Goal: Task Accomplishment & Management: Manage account settings

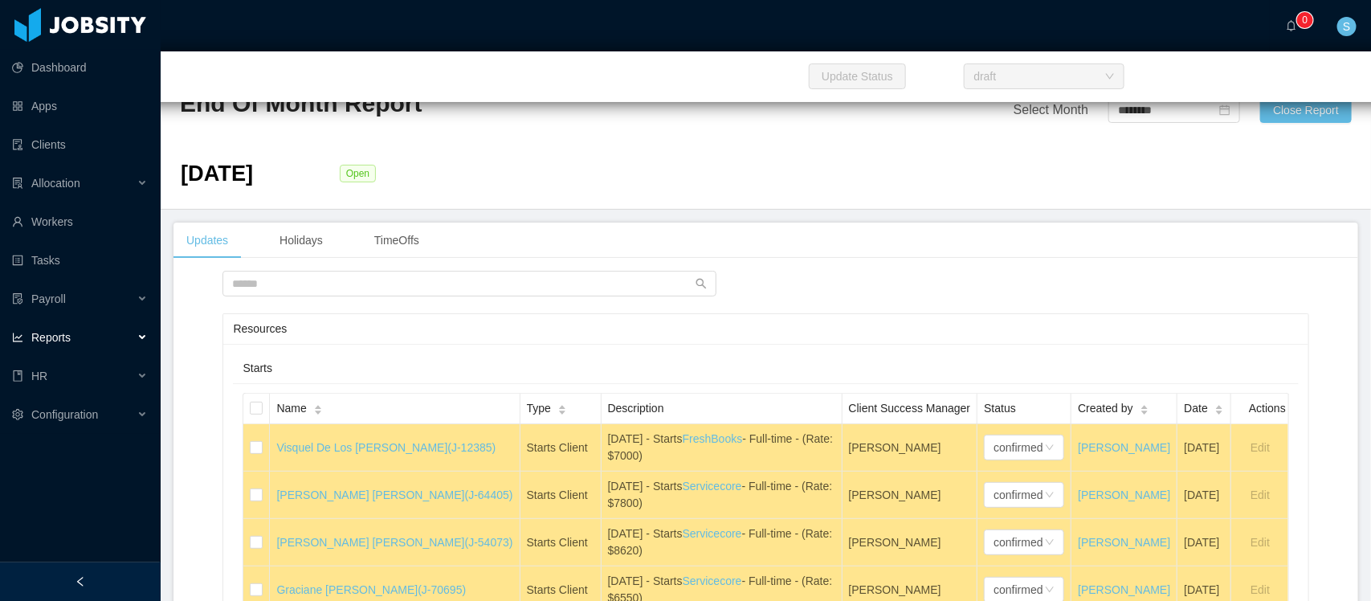
scroll to position [36787, 0]
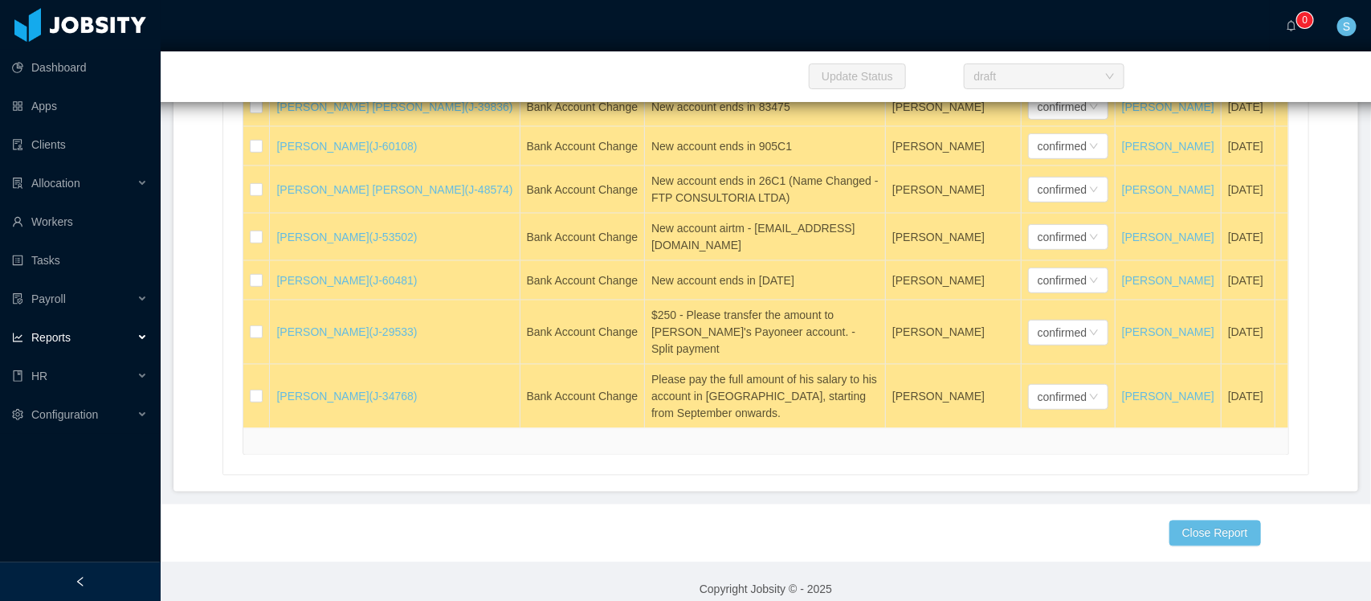
scroll to position [36887, 0]
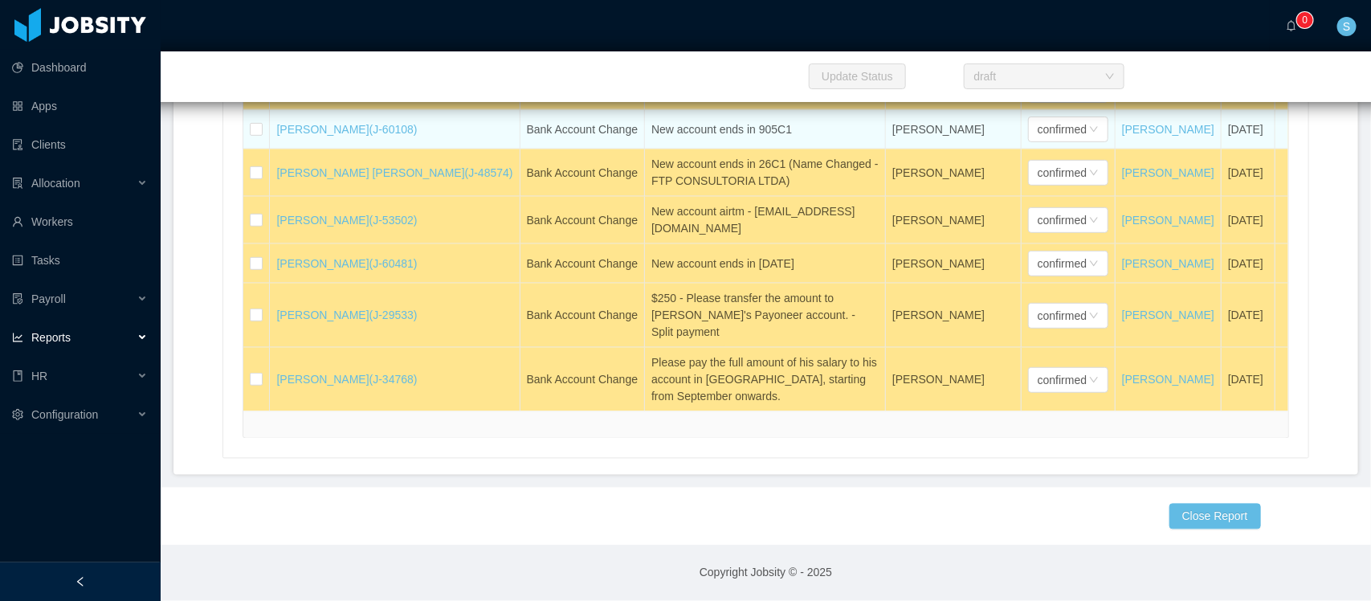
scroll to position [37088, 0]
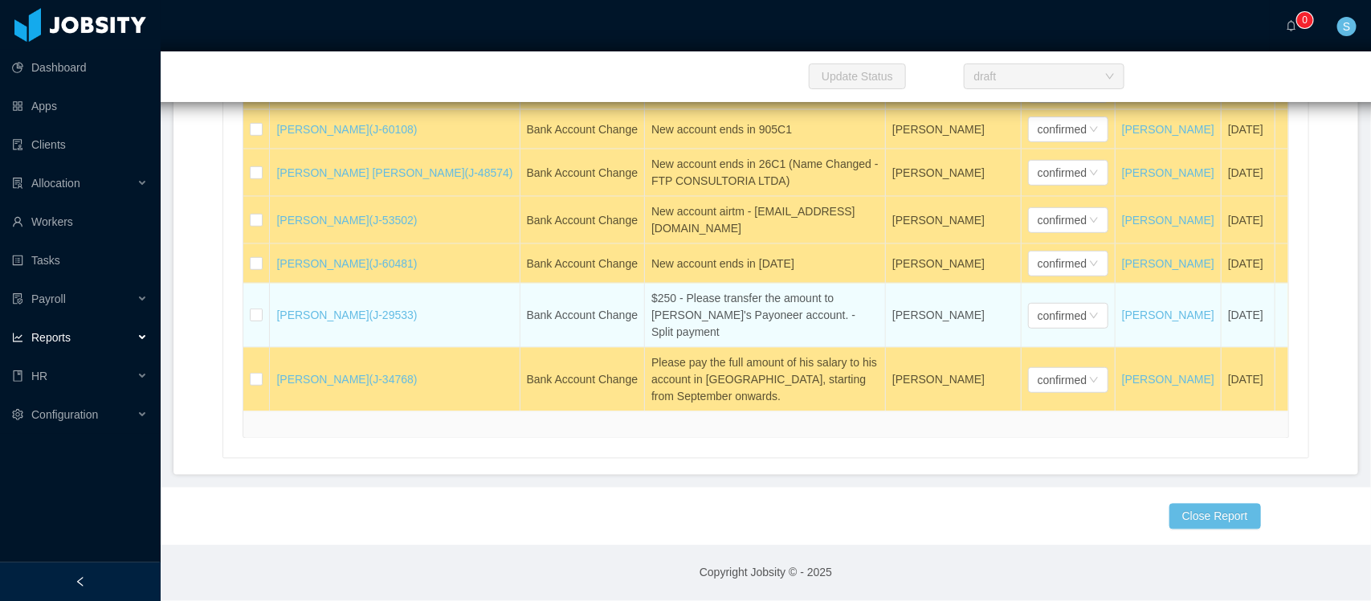
click at [659, 341] on div "$250 - Please transfer the amount to Nancy's Payoneer account. - Split payment" at bounding box center [764, 315] width 227 height 51
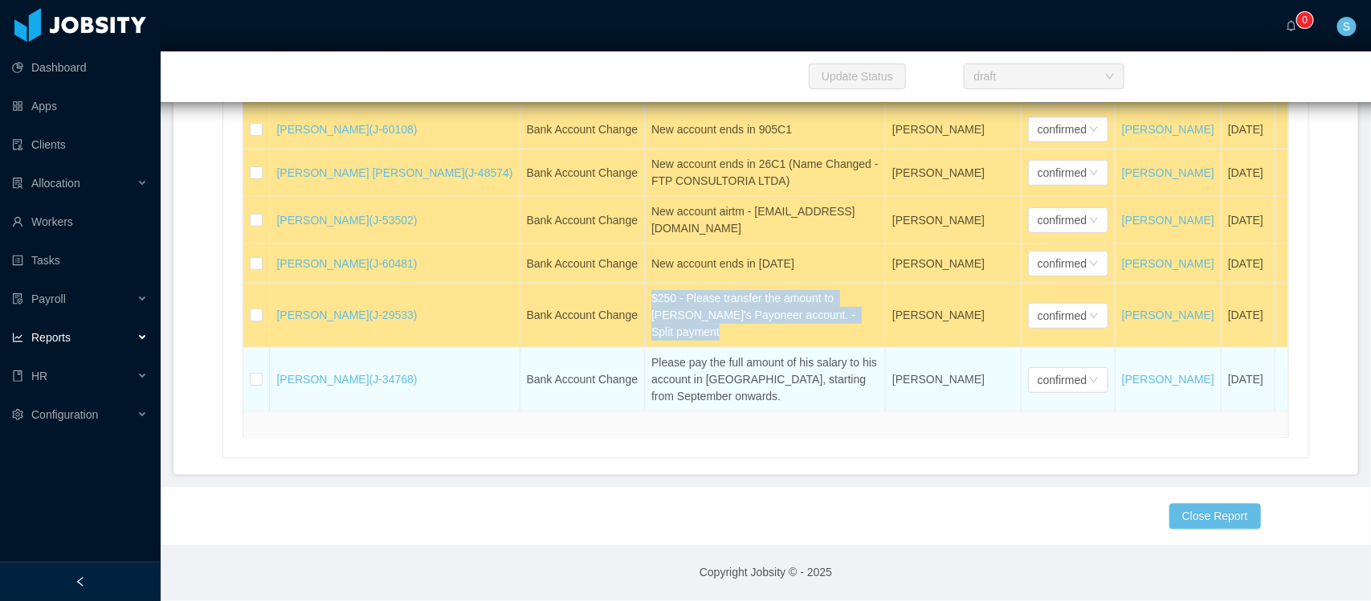
scroll to position [37188, 0]
click at [696, 392] on div "Please pay the full amount of his salary to his account in Colombia, starting f…" at bounding box center [764, 379] width 227 height 51
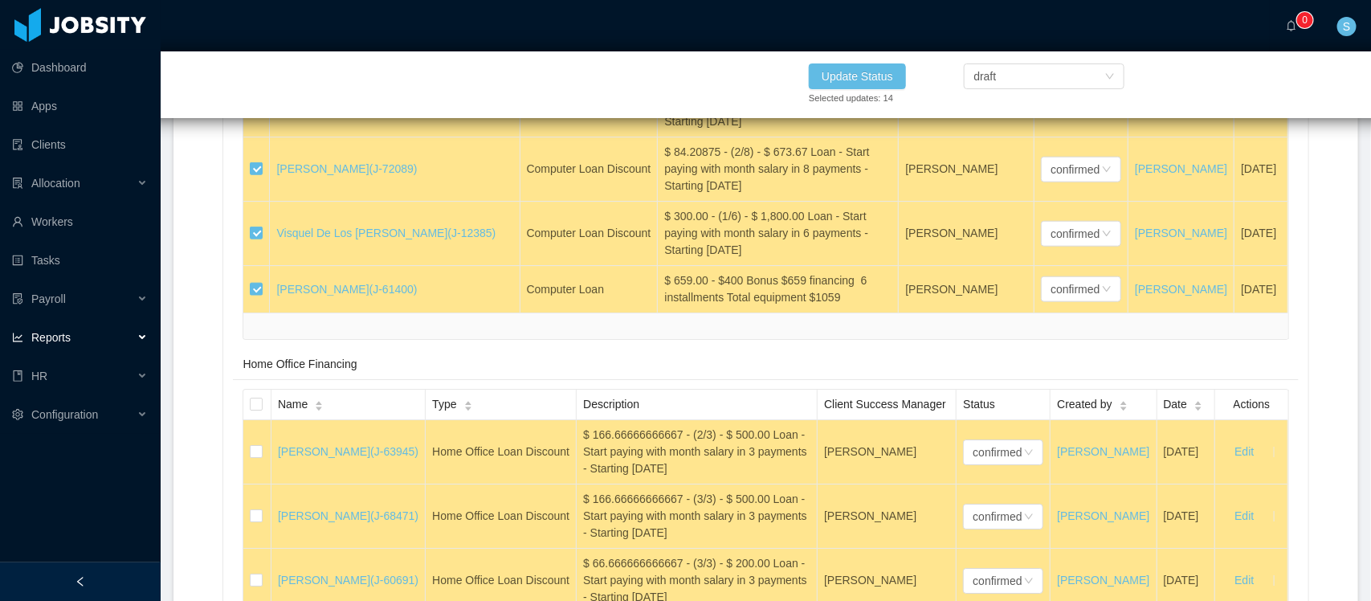
scroll to position [35381, 0]
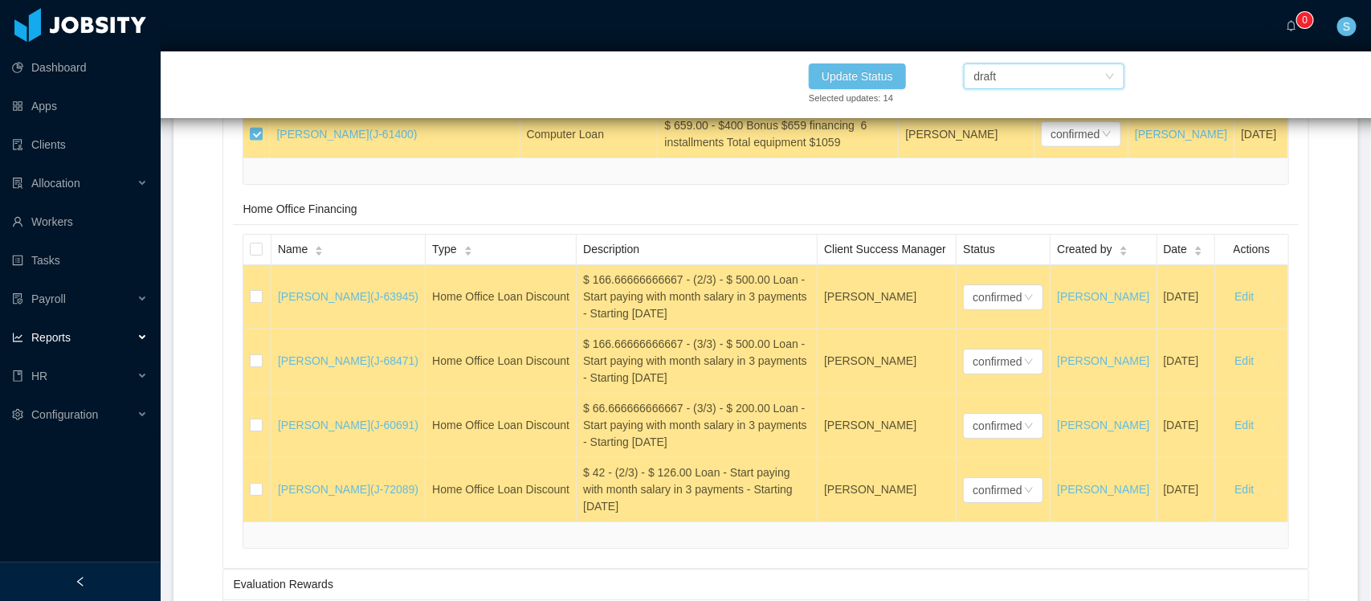
click at [1005, 70] on div "draft" at bounding box center [1039, 76] width 131 height 24
click at [1000, 106] on li "Processed" at bounding box center [1044, 107] width 161 height 26
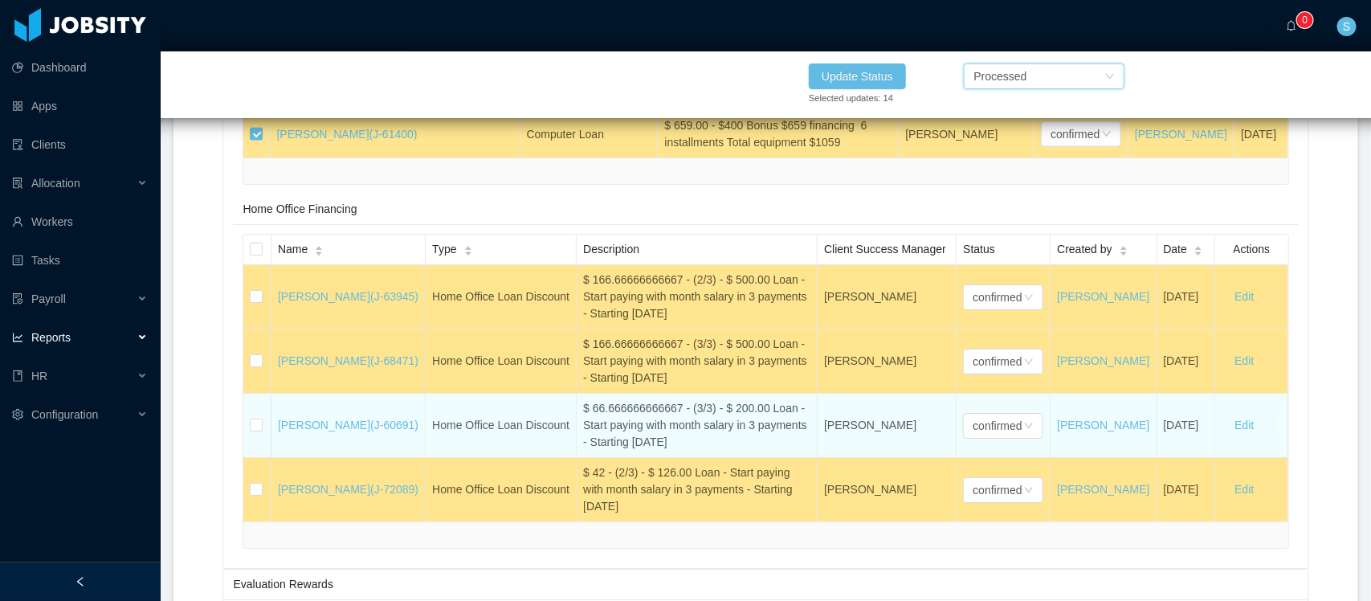
scroll to position [35783, 0]
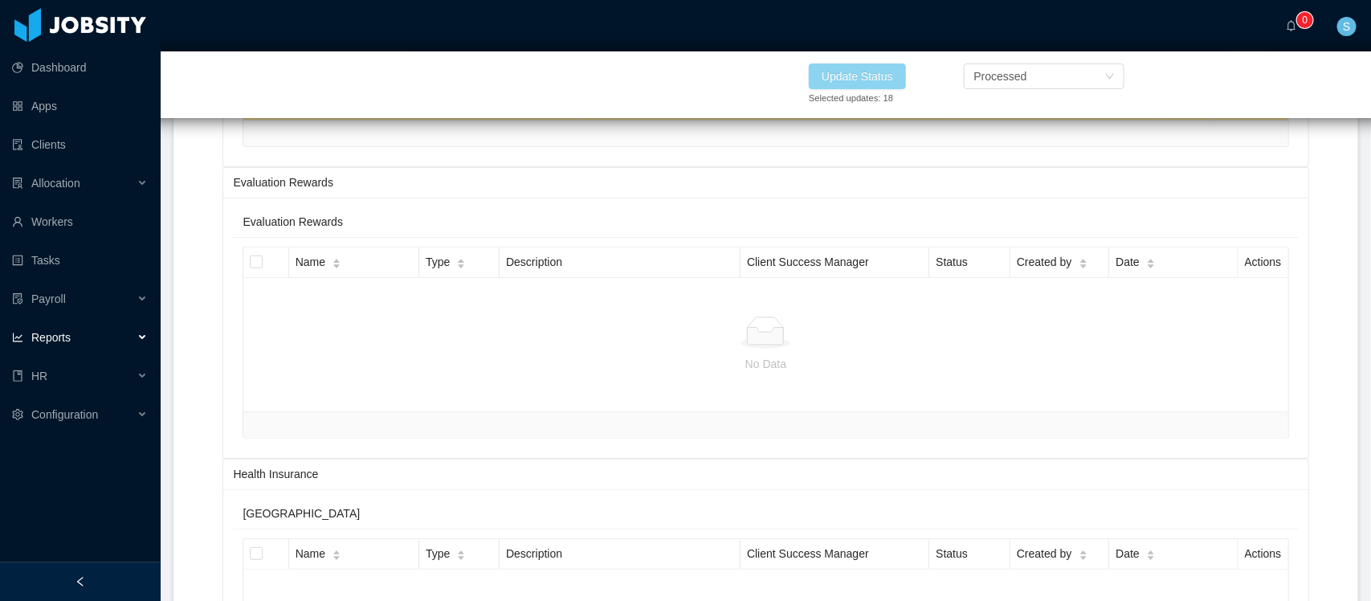
click at [854, 69] on button "Update Status" at bounding box center [857, 76] width 97 height 26
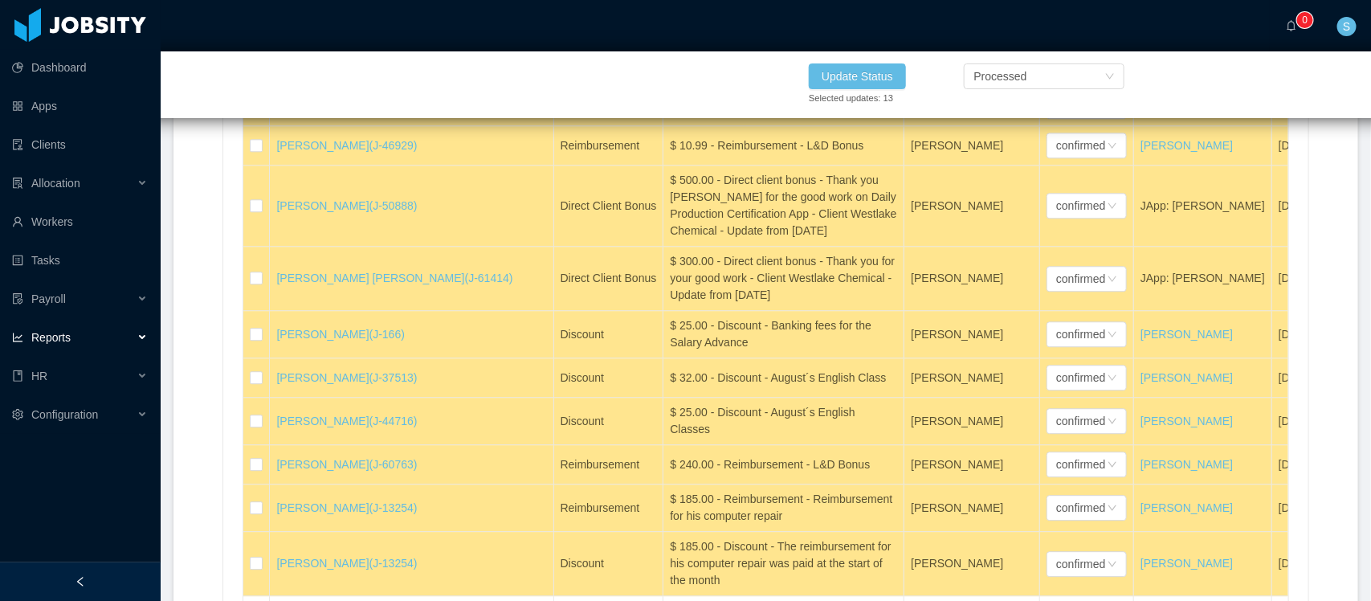
scroll to position [26344, 0]
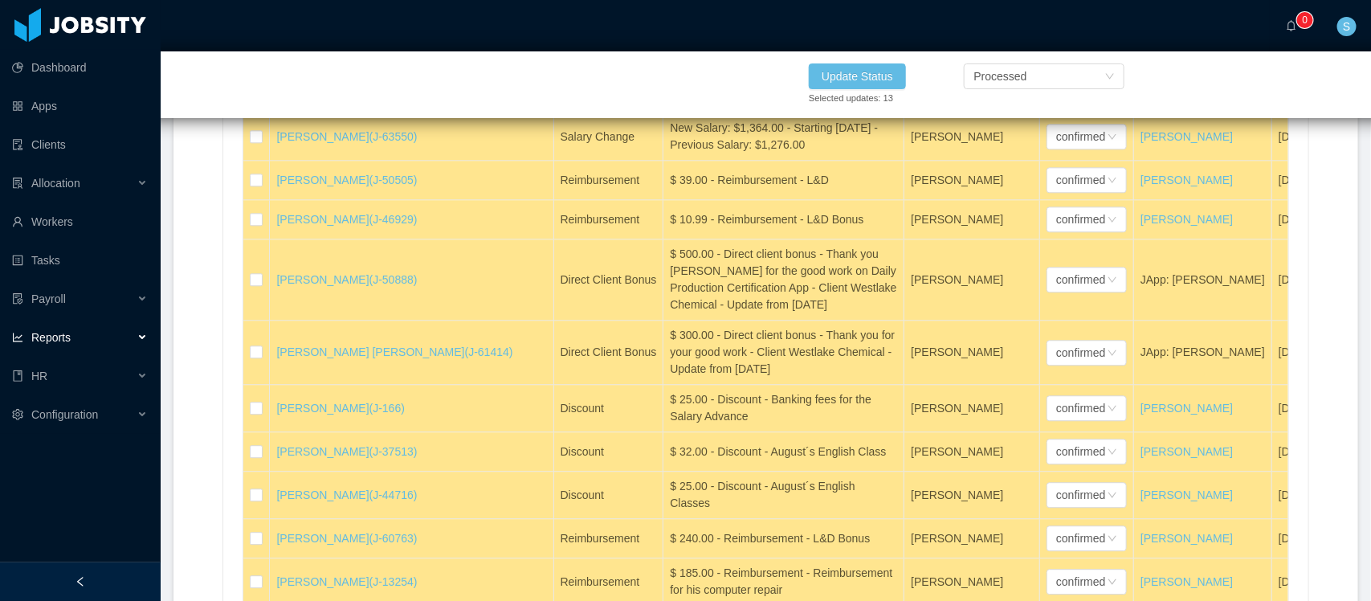
click at [255, 11] on label at bounding box center [256, 2] width 13 height 17
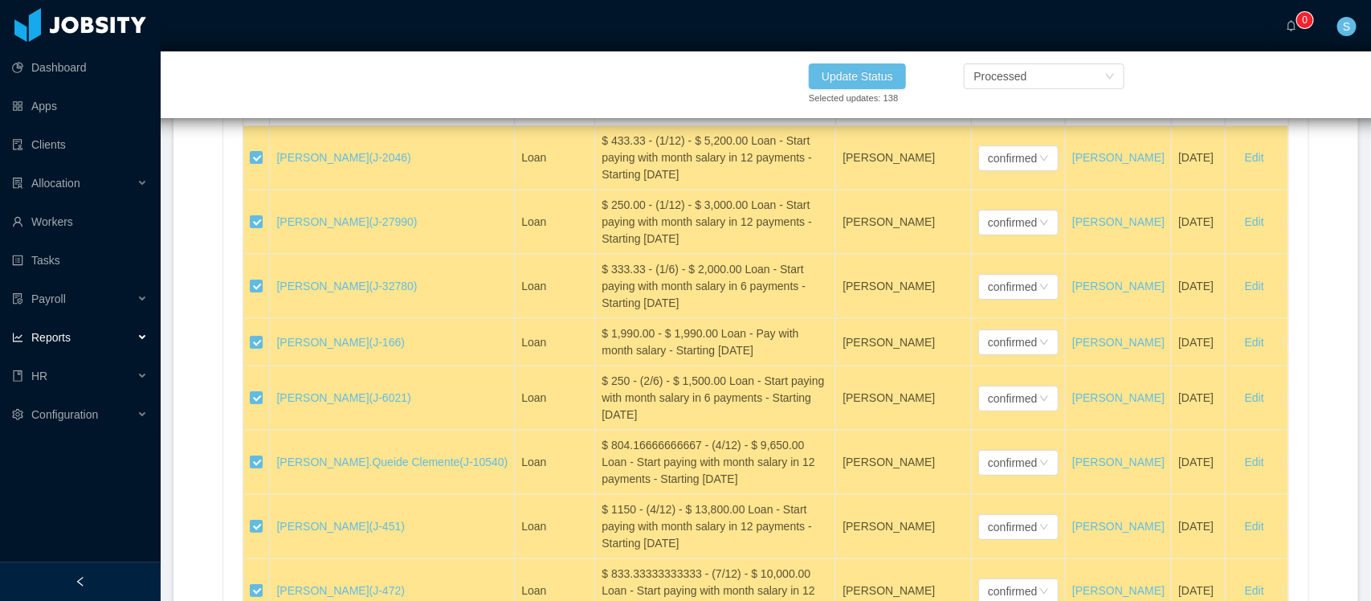
scroll to position [33674, 0]
click at [872, 70] on button "Update Status" at bounding box center [857, 76] width 97 height 26
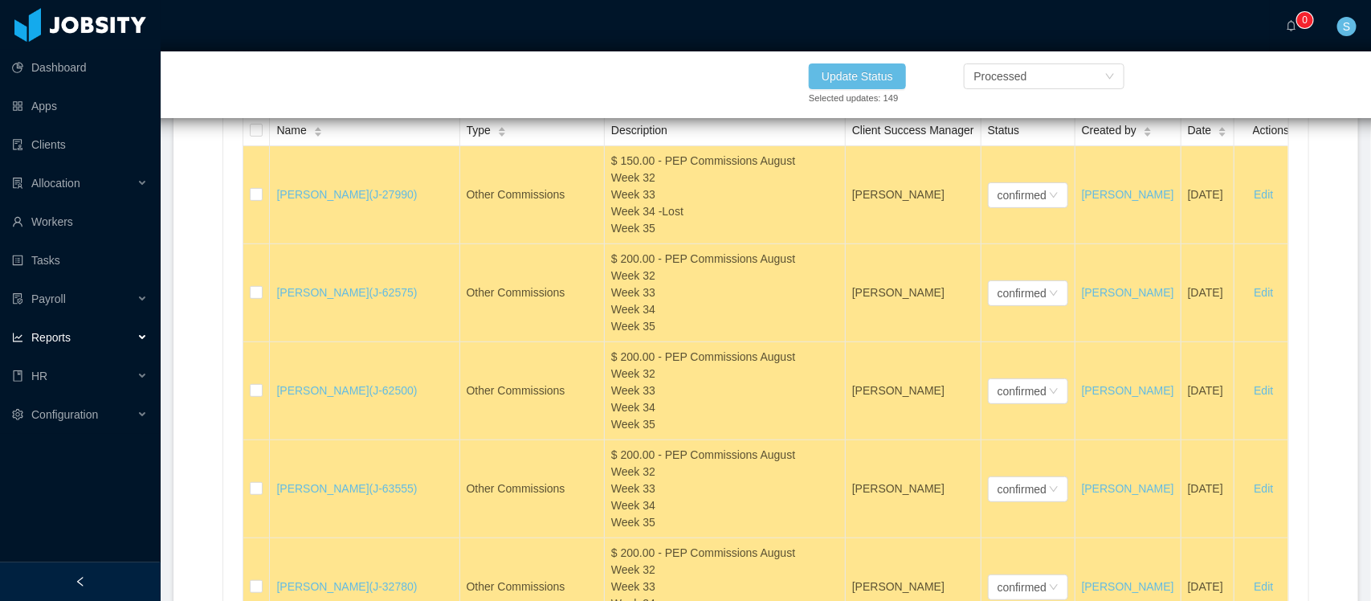
scroll to position [16702, 0]
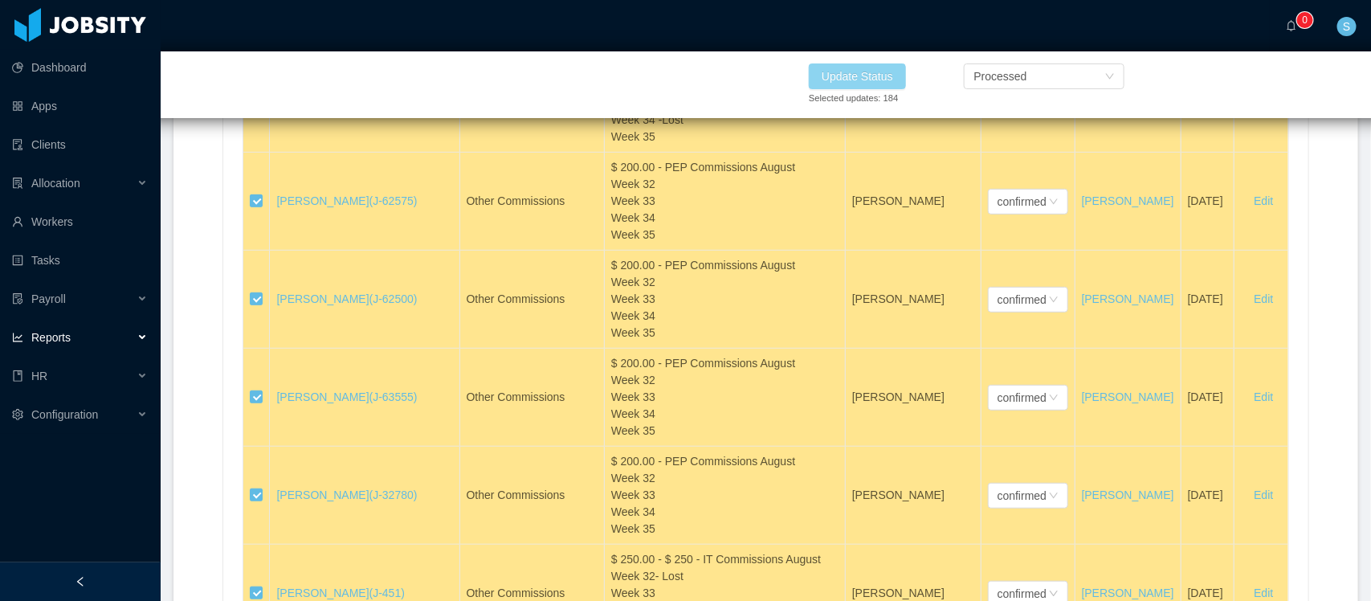
click at [851, 73] on button "Update Status" at bounding box center [857, 76] width 97 height 26
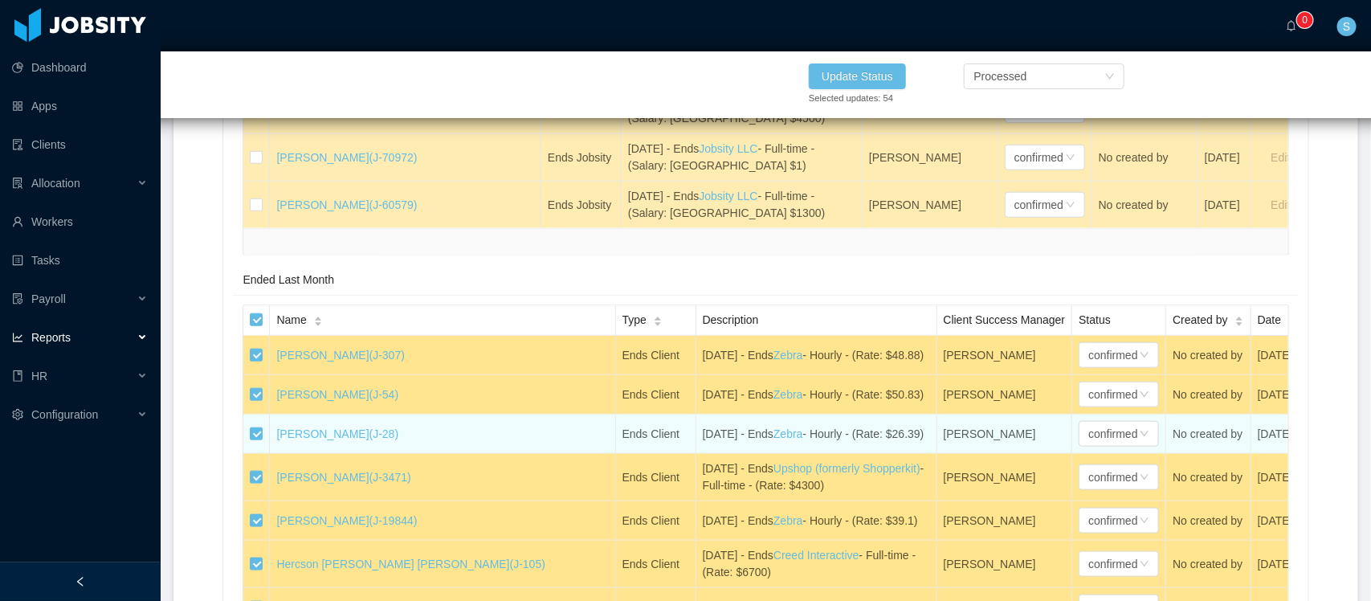
scroll to position [3146, 0]
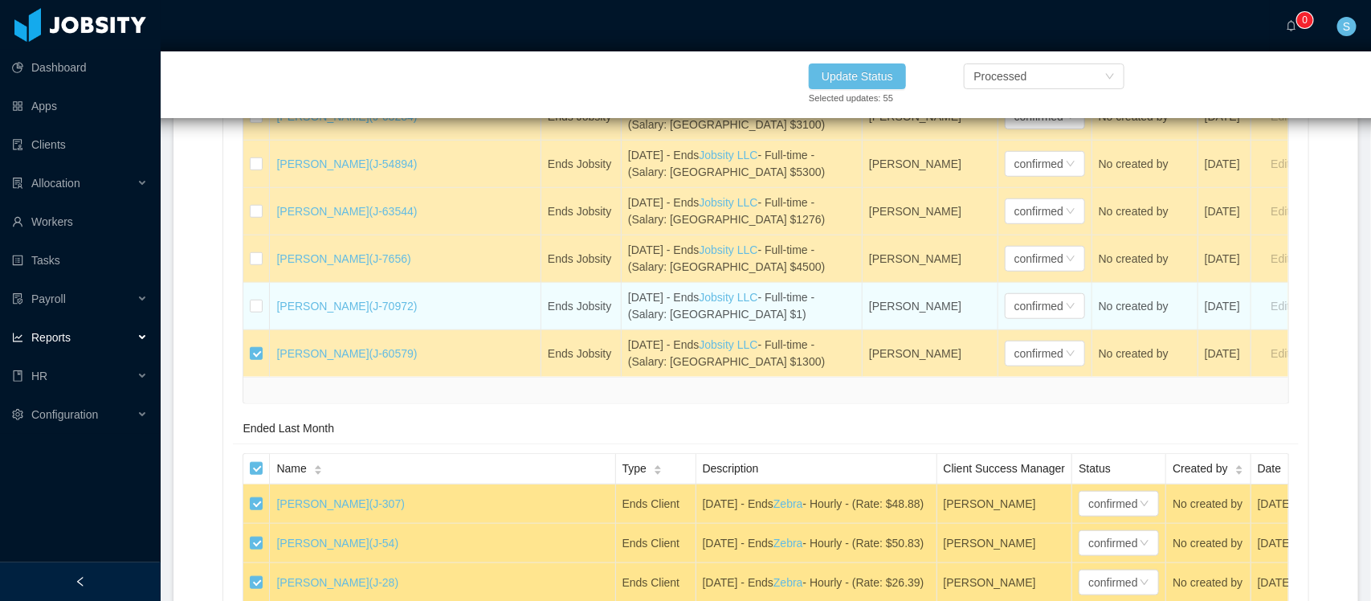
click at [263, 330] on td at bounding box center [256, 306] width 27 height 47
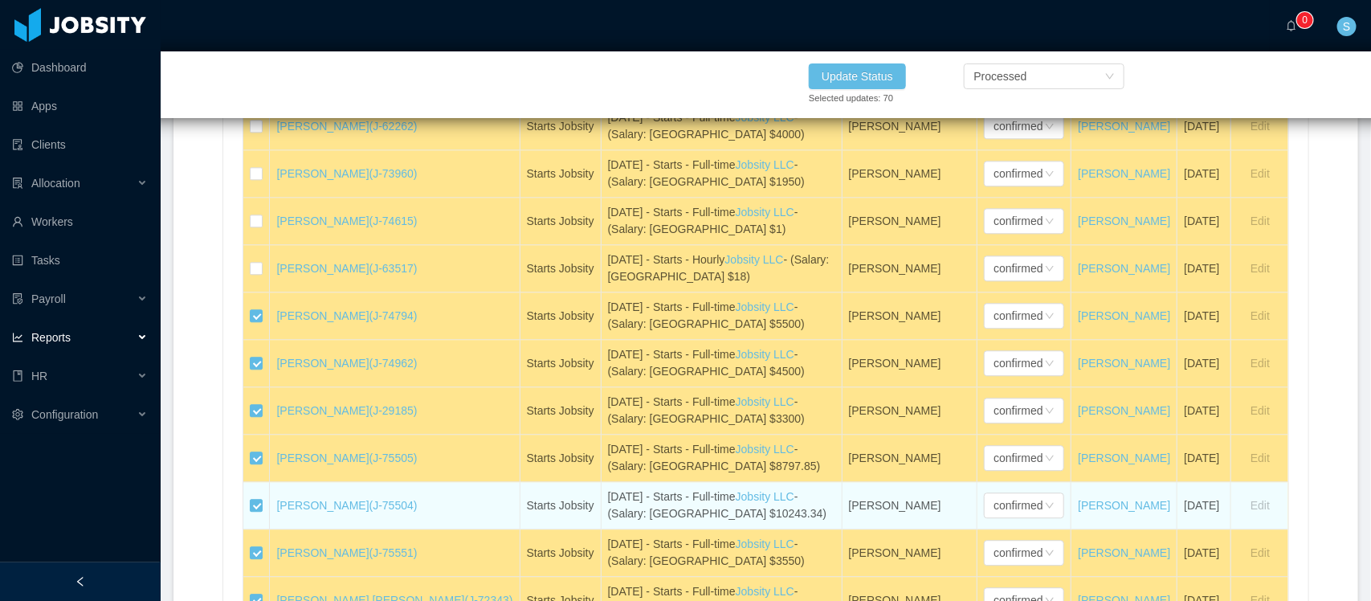
scroll to position [1540, 0]
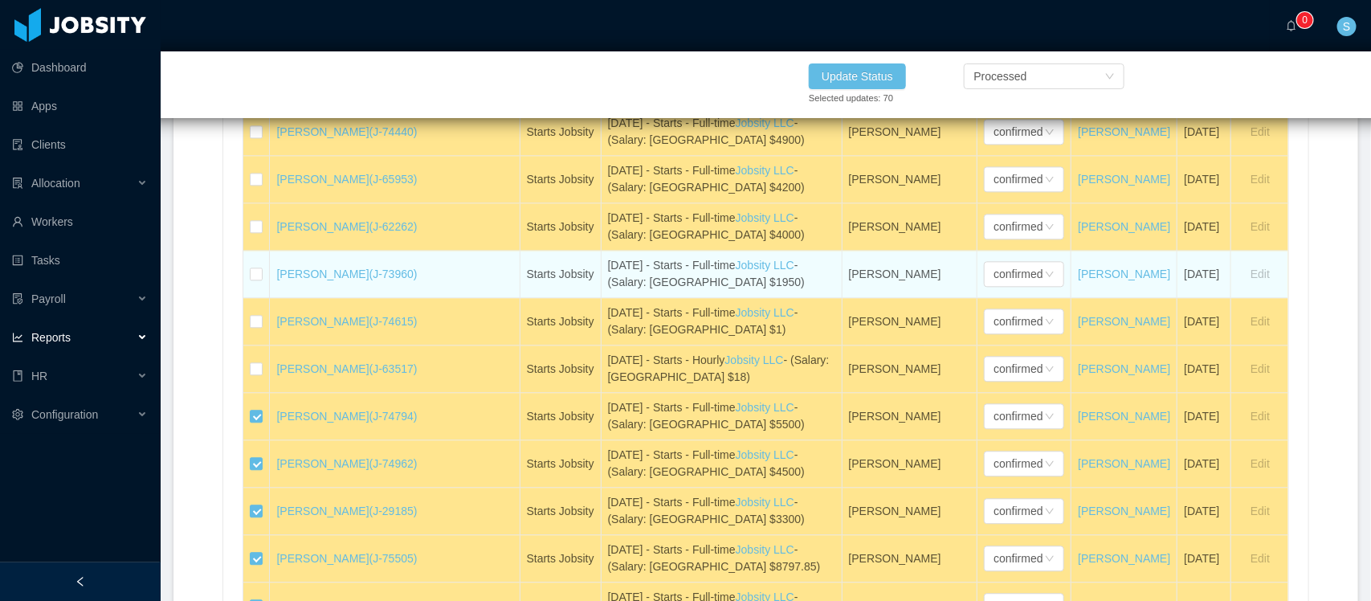
click at [255, 298] on td at bounding box center [256, 274] width 27 height 47
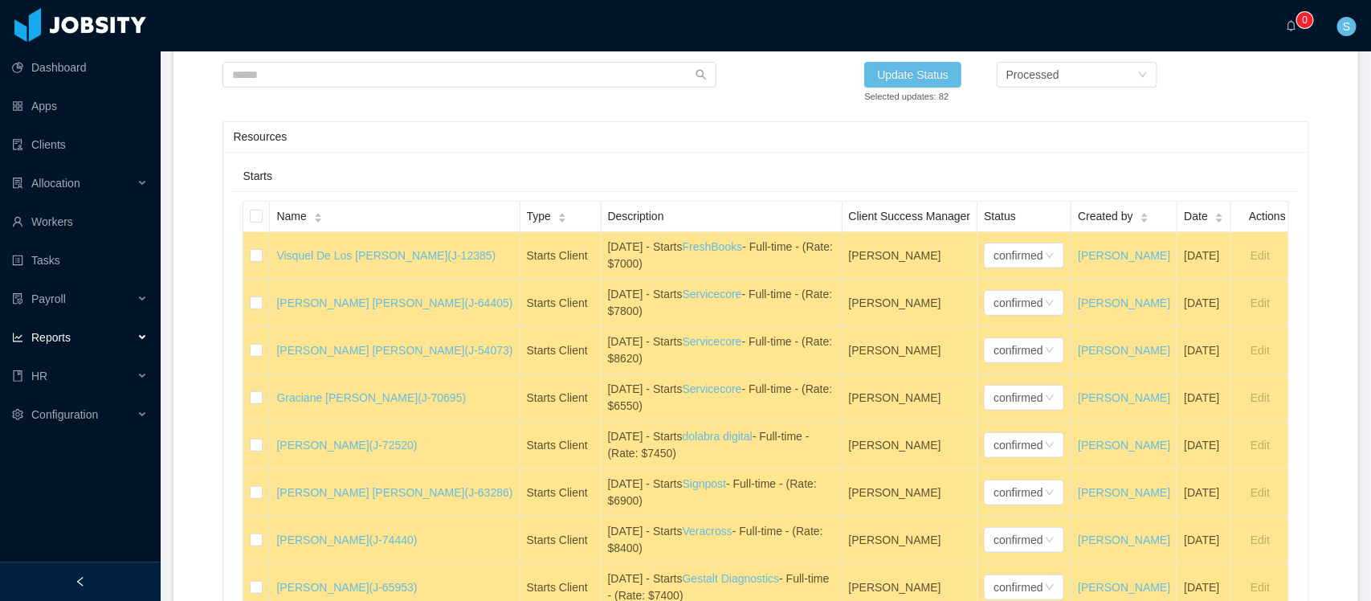
scroll to position [0, 0]
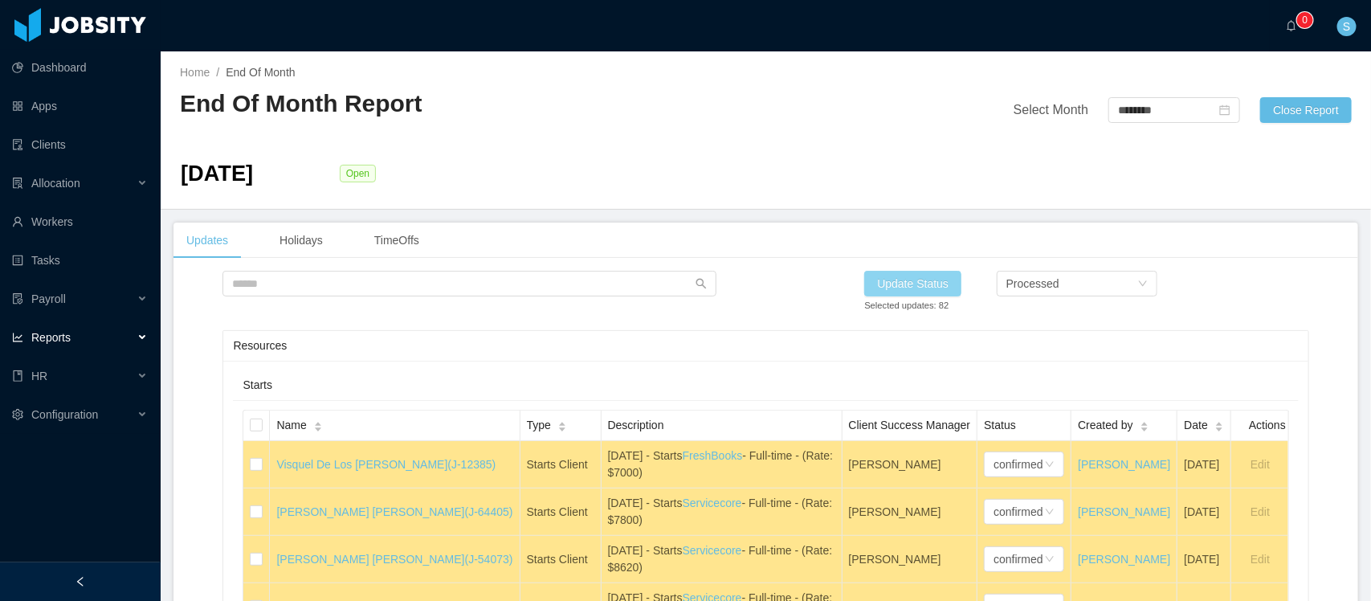
click at [924, 296] on button "Update Status" at bounding box center [912, 284] width 97 height 26
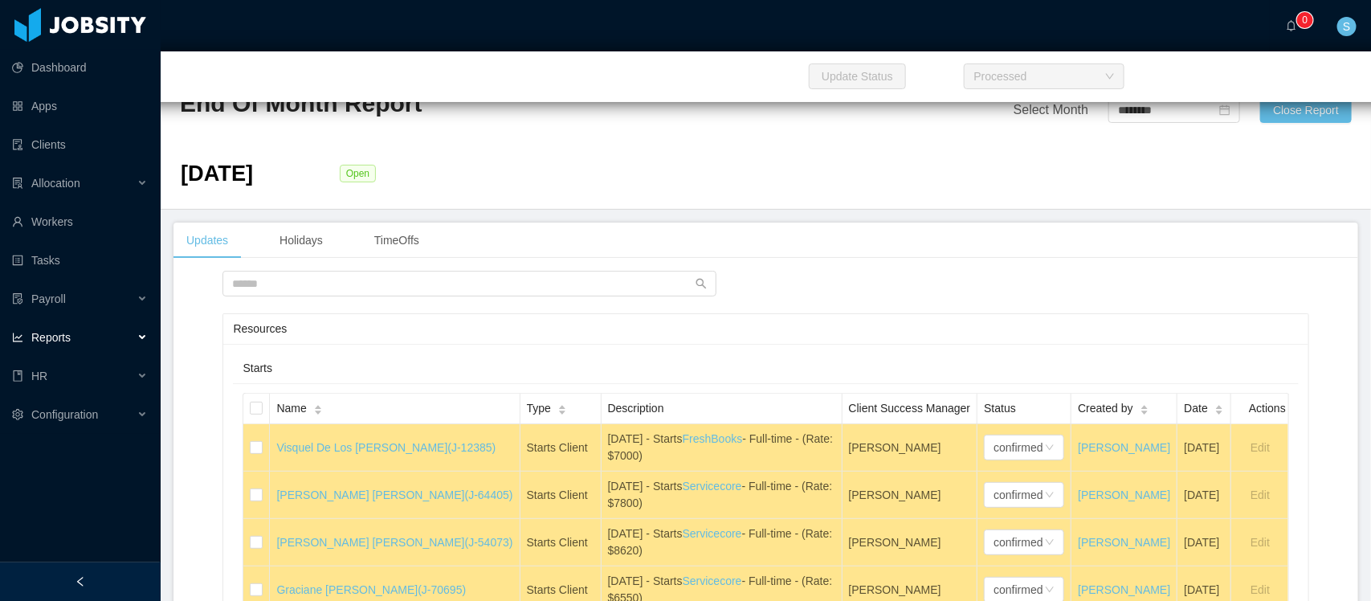
scroll to position [1798, 0]
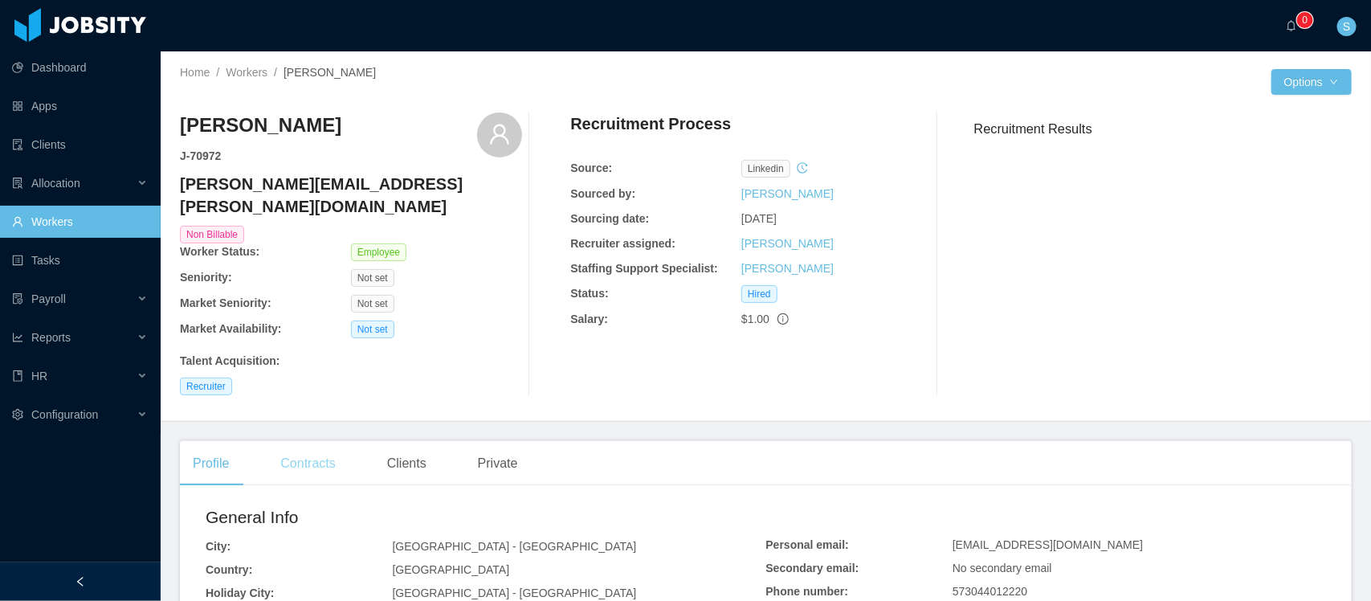
click at [323, 441] on div "Contracts" at bounding box center [307, 463] width 80 height 45
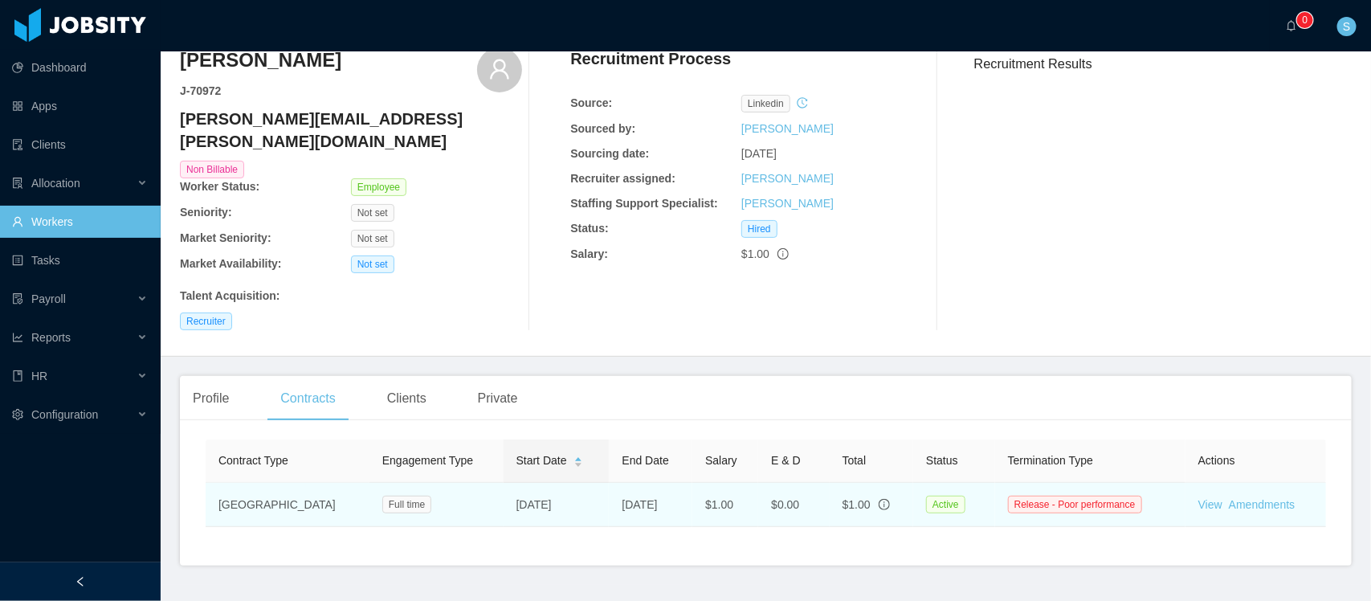
scroll to position [100, 0]
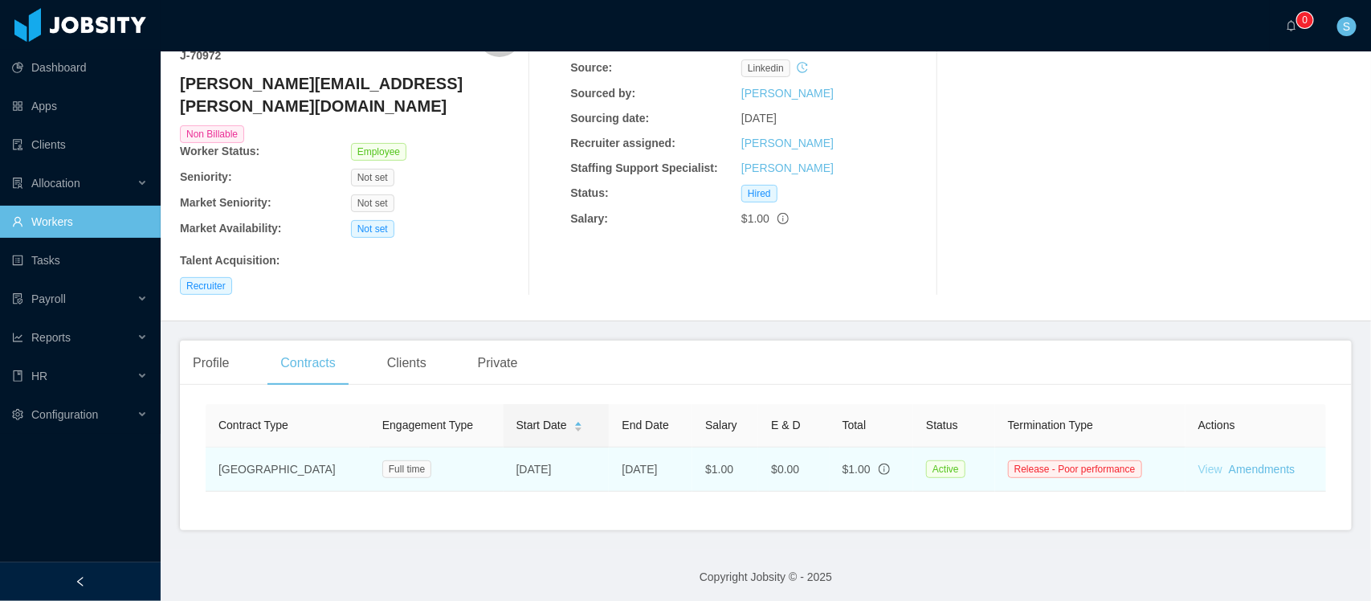
click at [1199, 463] on link "View" at bounding box center [1211, 469] width 24 height 13
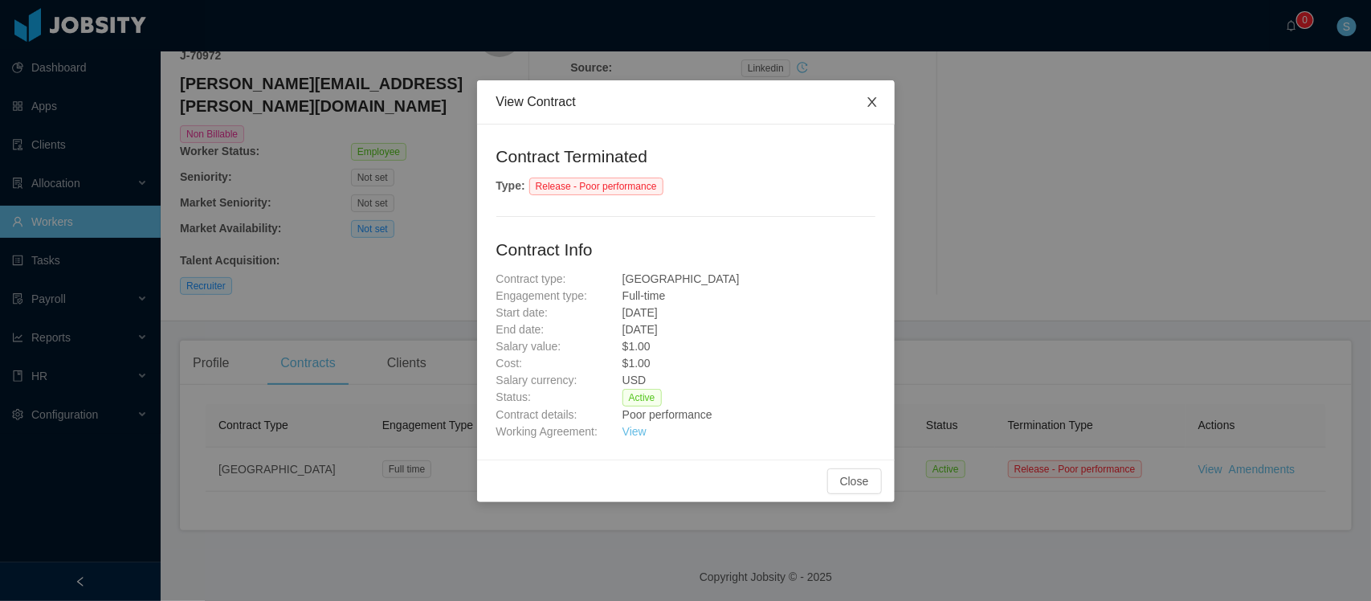
click at [868, 114] on span "Close" at bounding box center [872, 102] width 45 height 45
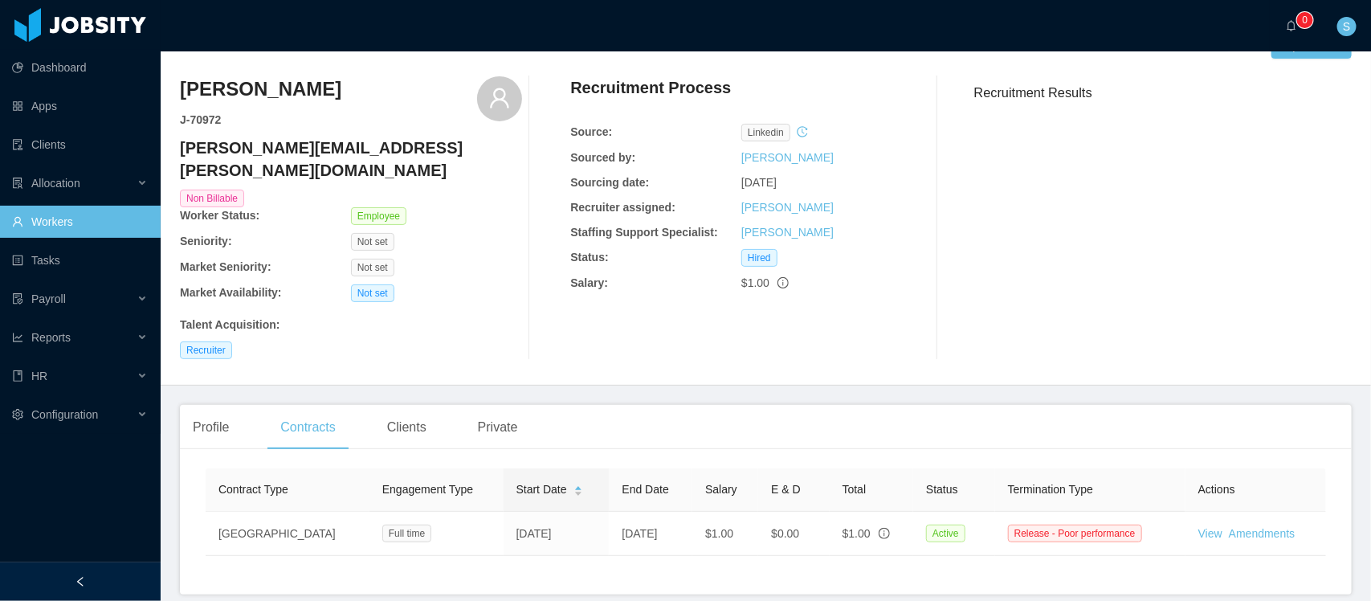
scroll to position [0, 0]
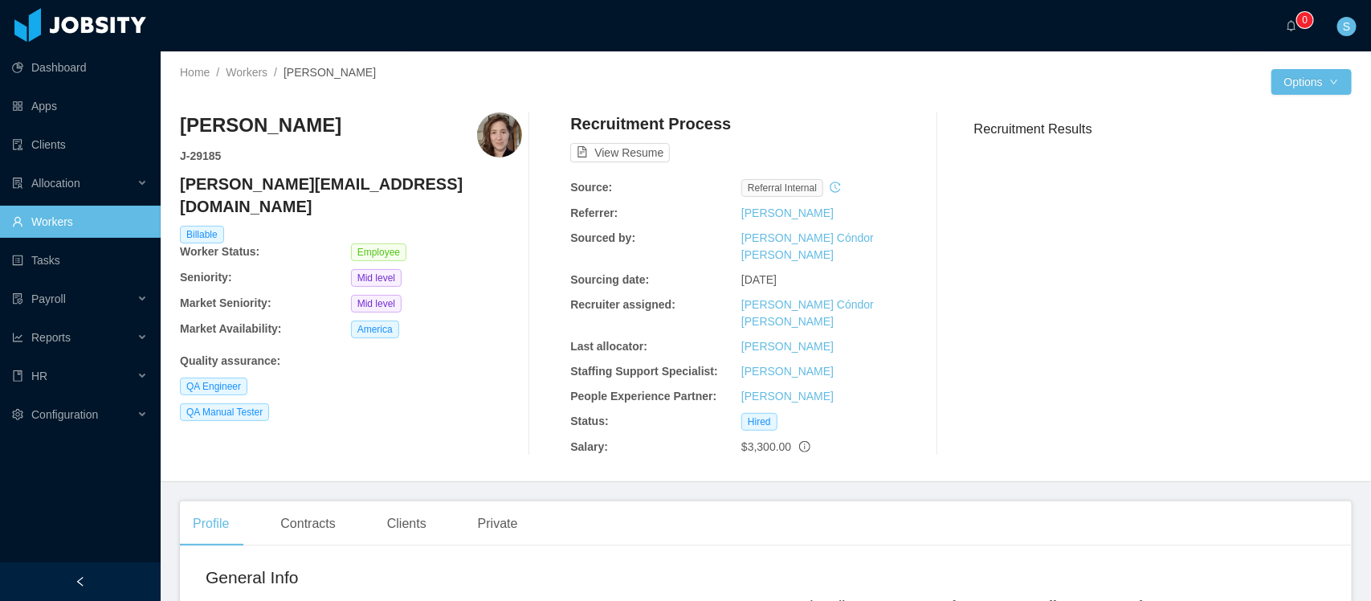
click at [307, 175] on h4 "[PERSON_NAME][EMAIL_ADDRESS][DOMAIN_NAME]" at bounding box center [351, 195] width 342 height 45
click at [307, 175] on h4 "antonia.castells@jobsity.com" at bounding box center [351, 195] width 342 height 45
copy h4 "antonia.castells@jobsity.com"
